Goal: Task Accomplishment & Management: Manage account settings

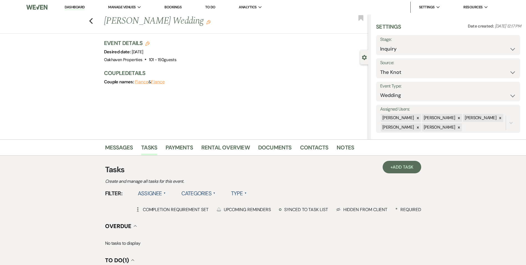
select select "2"
click at [71, 7] on link "Dashboard" at bounding box center [75, 7] width 20 height 5
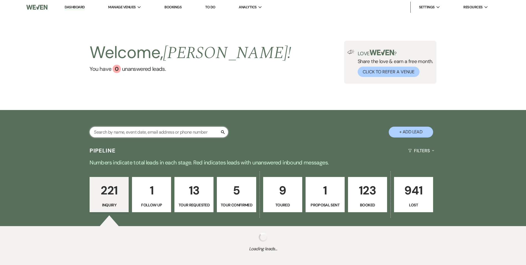
click at [135, 127] on input "text" at bounding box center [159, 132] width 139 height 11
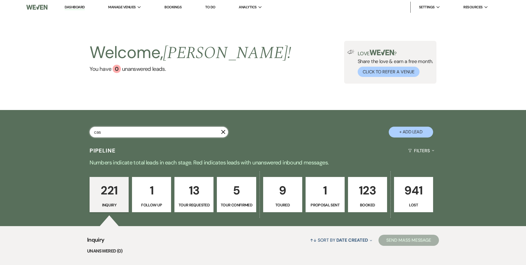
type input "cass"
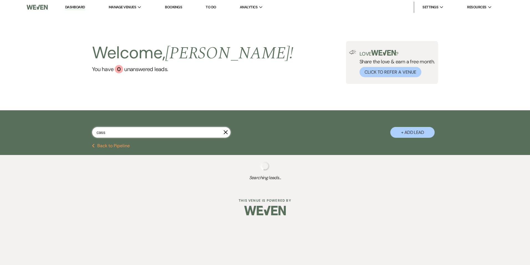
select select "8"
select select "6"
select select "8"
select select "6"
select select "8"
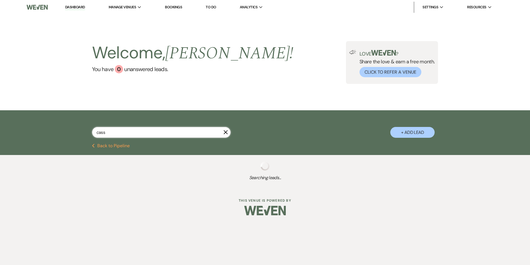
select select "6"
select select "8"
select select "5"
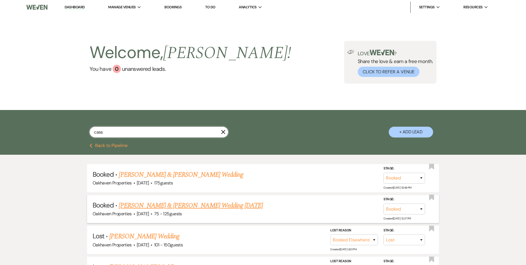
type input "cass"
click at [166, 204] on link "[PERSON_NAME] & [PERSON_NAME] Wedding [DATE]" at bounding box center [191, 205] width 144 height 10
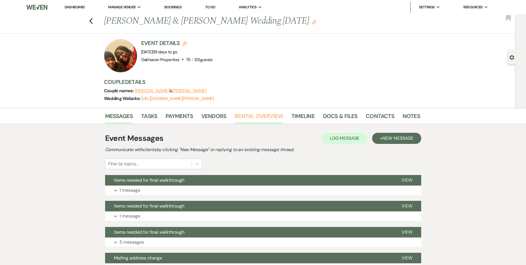
click at [244, 115] on link "Rental Overview" at bounding box center [259, 118] width 49 height 12
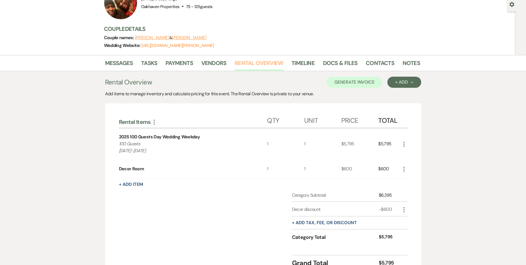
scroll to position [55, 0]
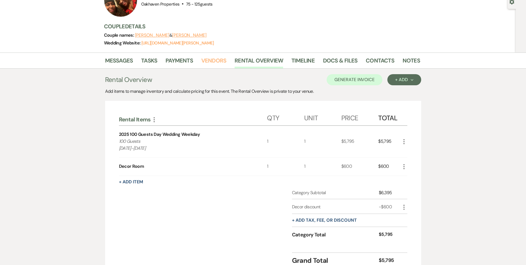
click at [210, 60] on link "Vendors" at bounding box center [213, 62] width 25 height 12
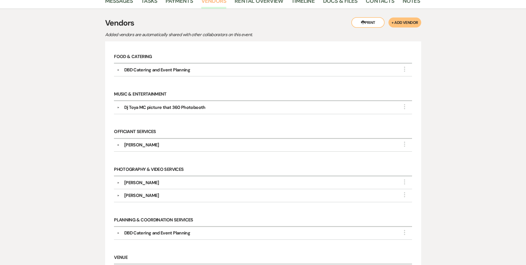
scroll to position [111, 0]
